Goal: Navigation & Orientation: Go to known website

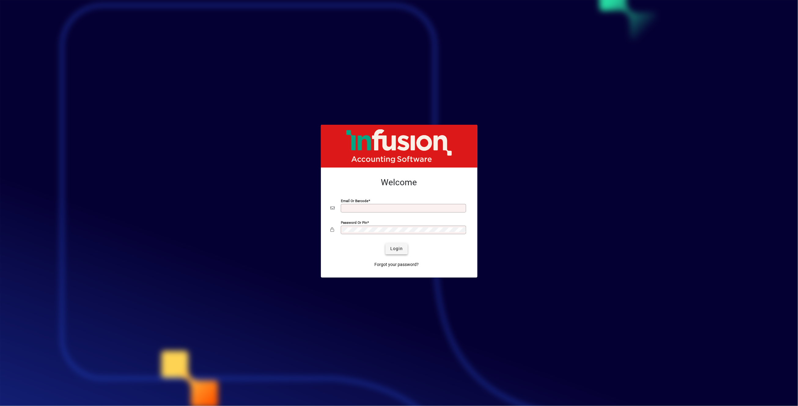
type input "**********"
click at [395, 248] on span "Login" at bounding box center [396, 248] width 13 height 6
